Goal: Check status: Check status

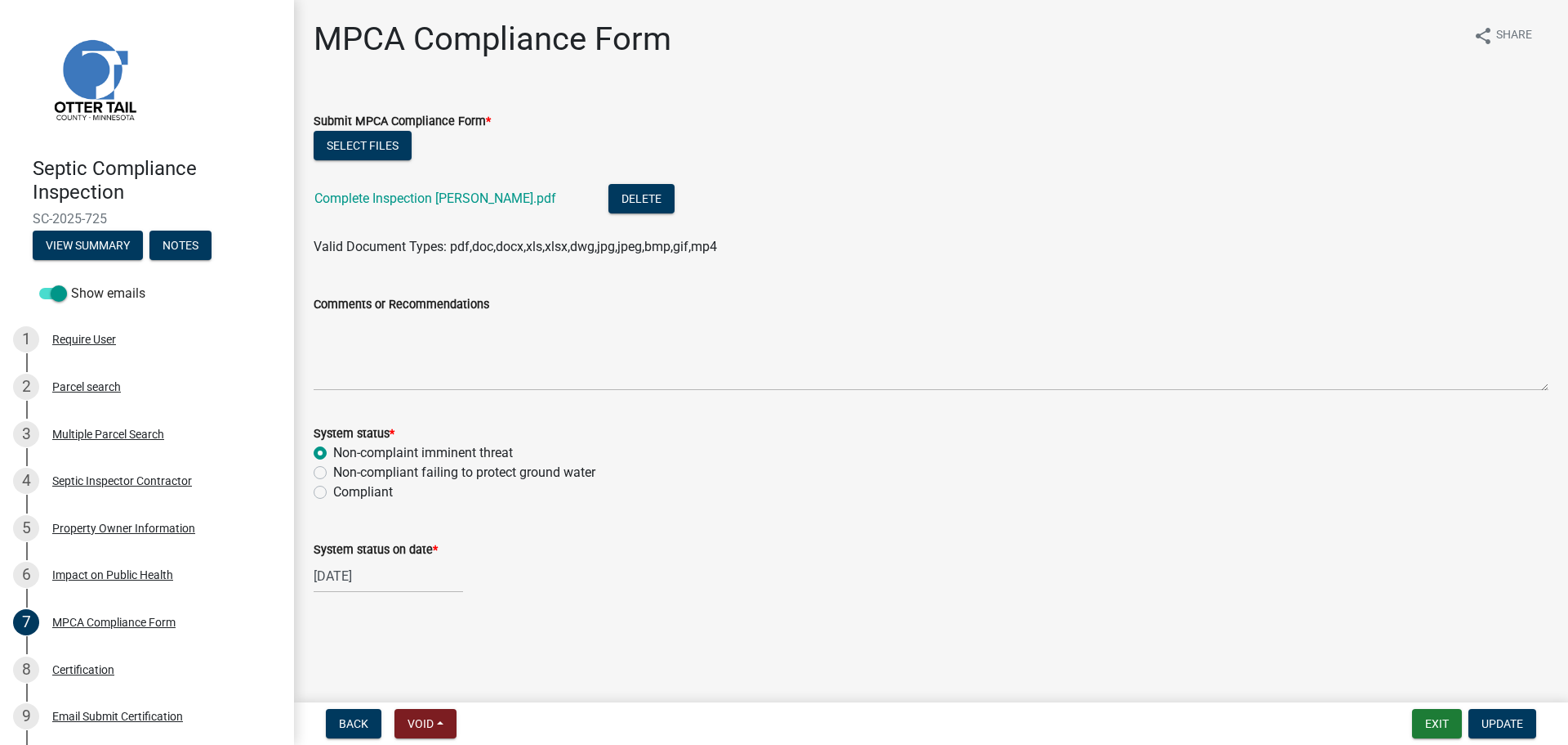
scroll to position [163, 0]
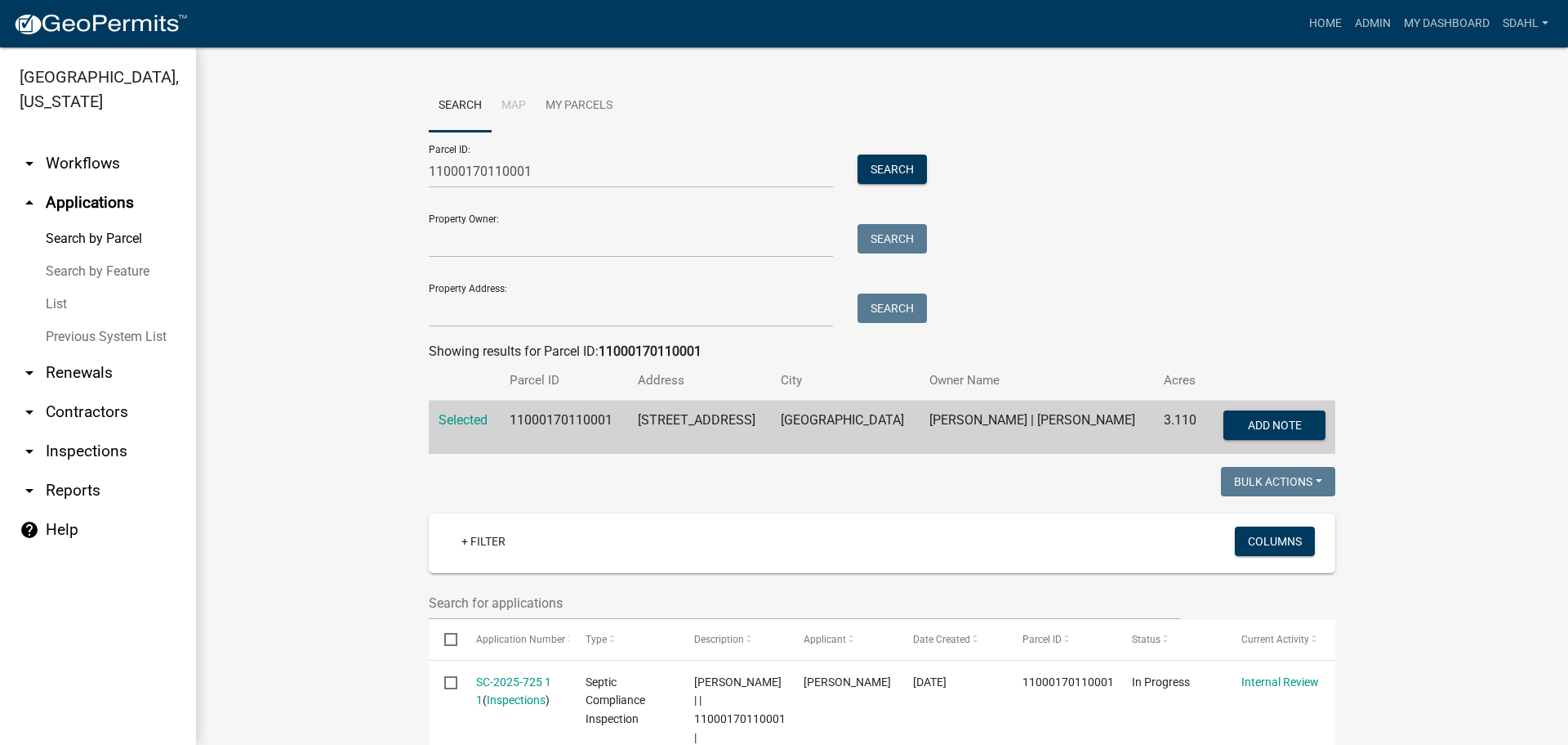
click at [1104, 244] on div "Parcel ID: 11000170110001 Search Property Owner: Search Property Address: Search" at bounding box center [882, 229] width 906 height 196
click at [1101, 301] on div "Parcel ID: 11000170110001 Search Property Owner: Search Property Address: Search" at bounding box center [882, 229] width 906 height 196
